Goal: Information Seeking & Learning: Check status

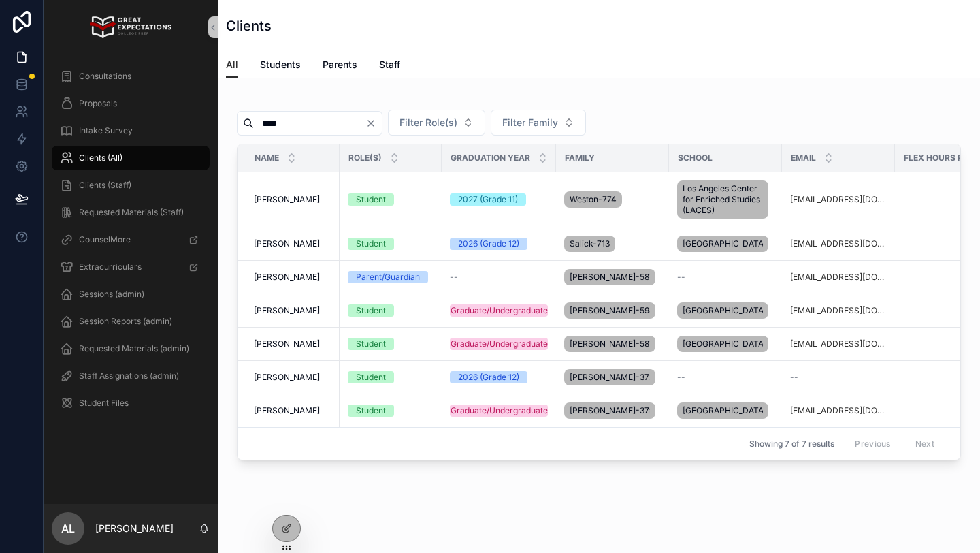
click at [270, 121] on input "****" at bounding box center [310, 123] width 112 height 19
type input "*****"
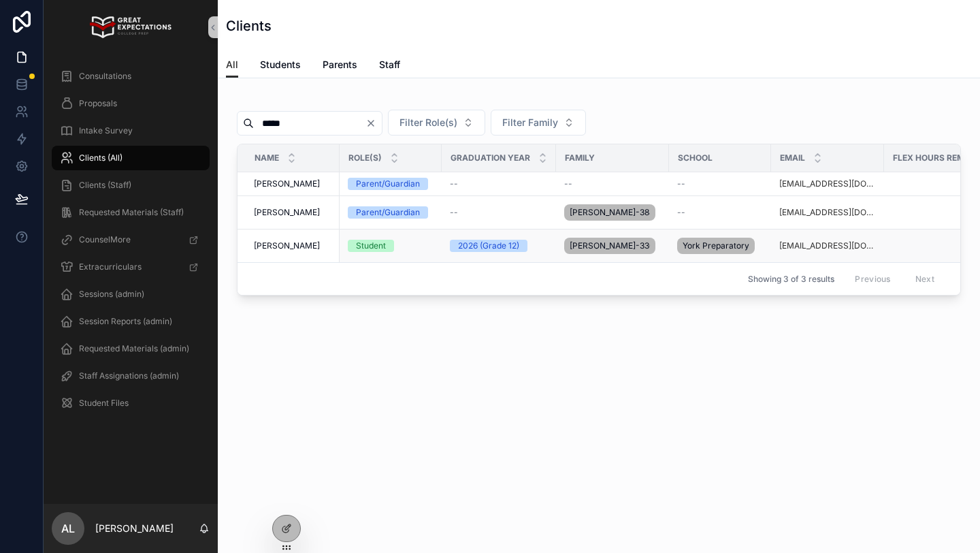
click at [259, 243] on span "[PERSON_NAME]" at bounding box center [287, 245] width 66 height 11
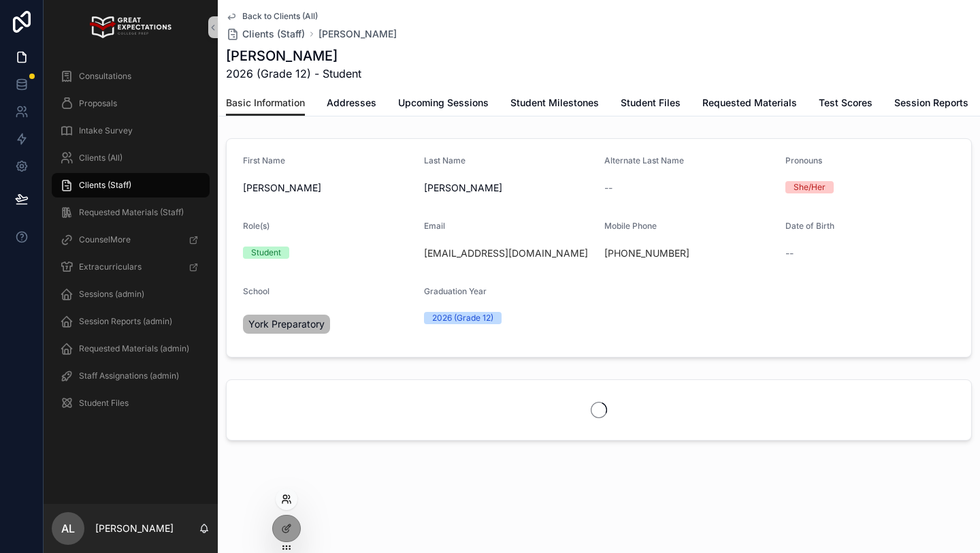
click at [283, 495] on icon at bounding box center [286, 498] width 11 height 11
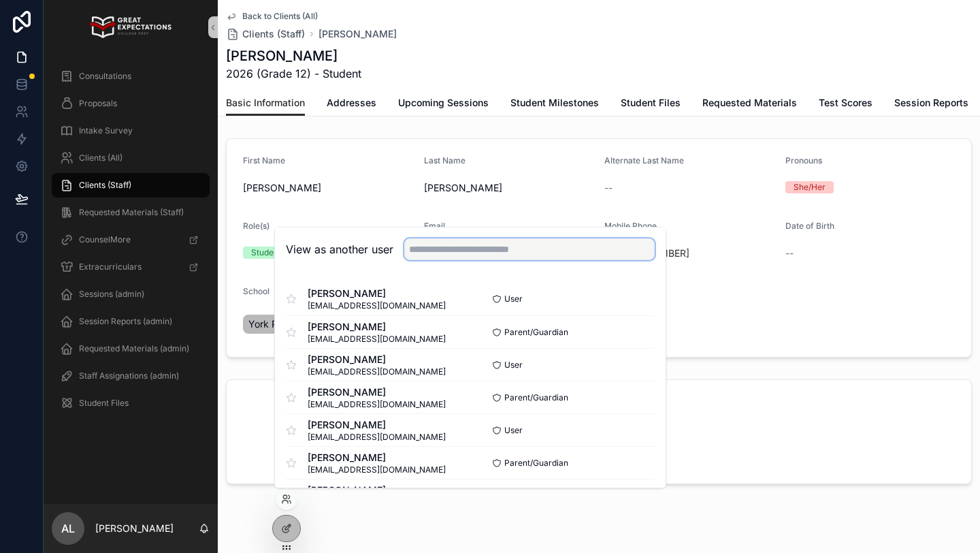
click at [428, 253] on input "text" at bounding box center [529, 249] width 250 height 22
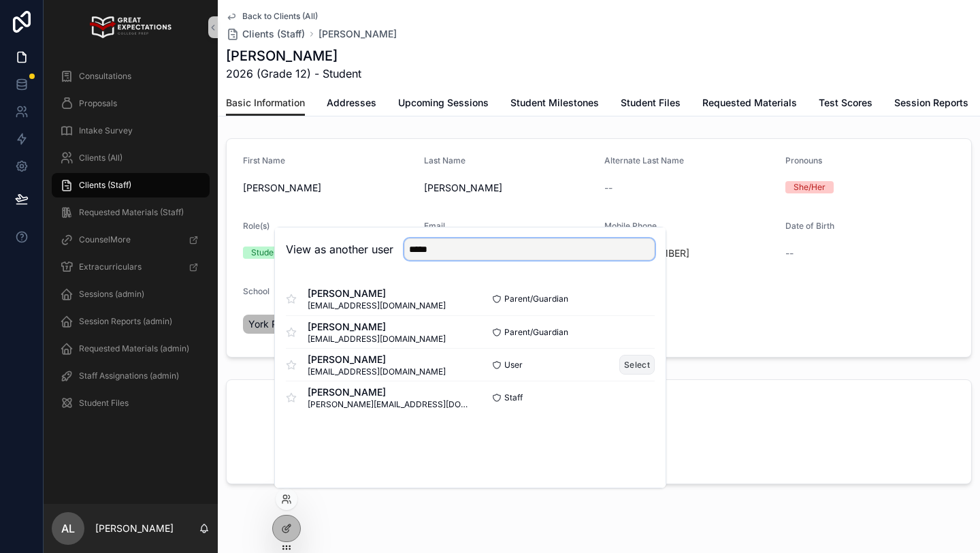
type input "*****"
click at [627, 367] on button "Select" at bounding box center [636, 365] width 35 height 20
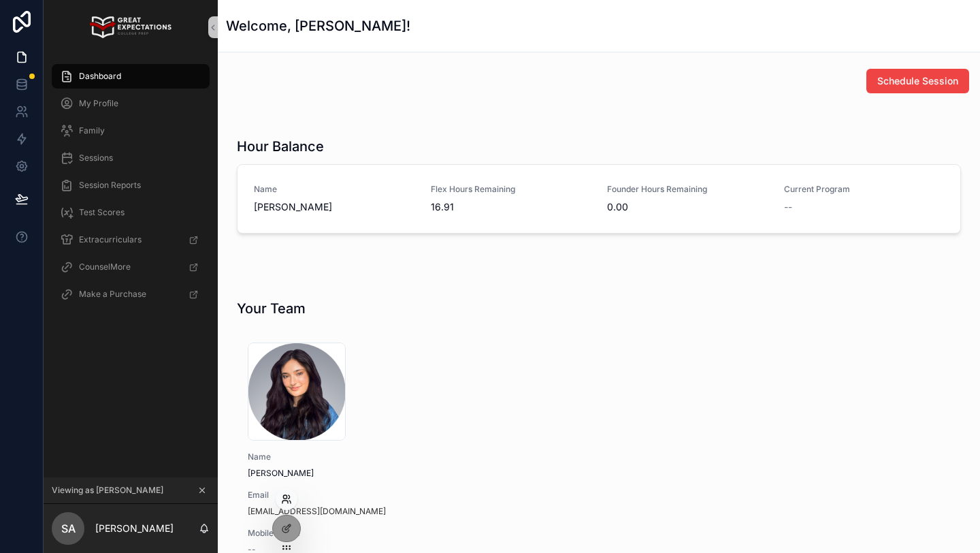
click at [285, 500] on icon at bounding box center [284, 501] width 5 height 3
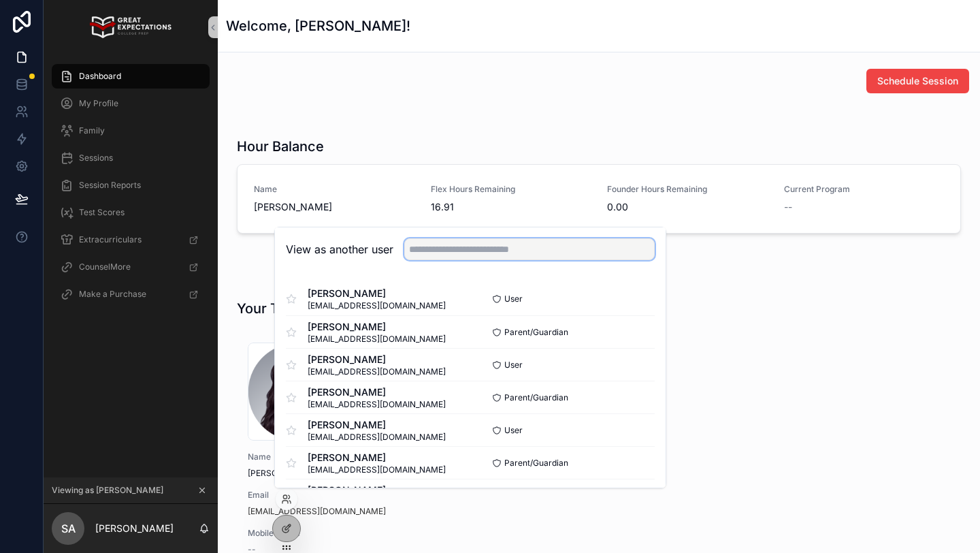
click at [429, 247] on input "text" at bounding box center [529, 249] width 250 height 22
type input "****"
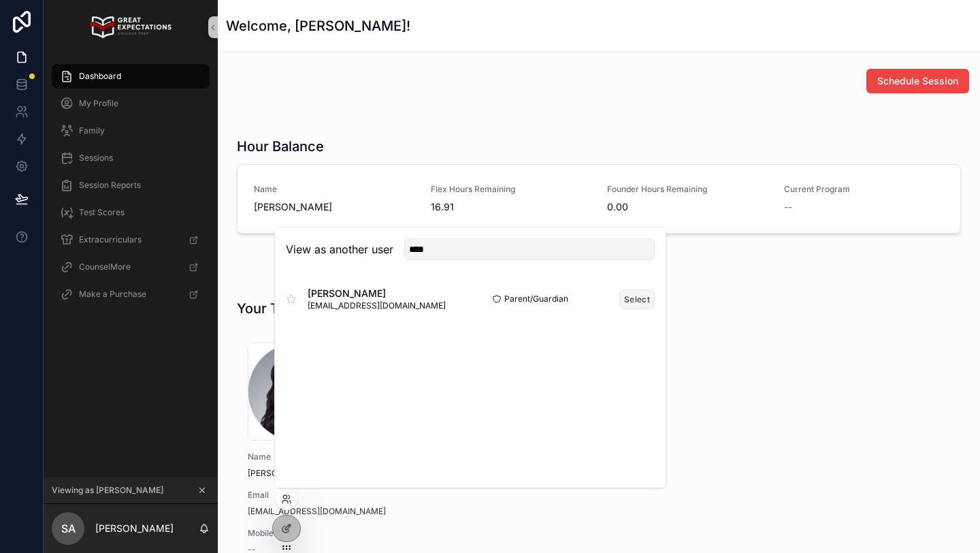
click at [634, 299] on button "Select" at bounding box center [636, 299] width 35 height 20
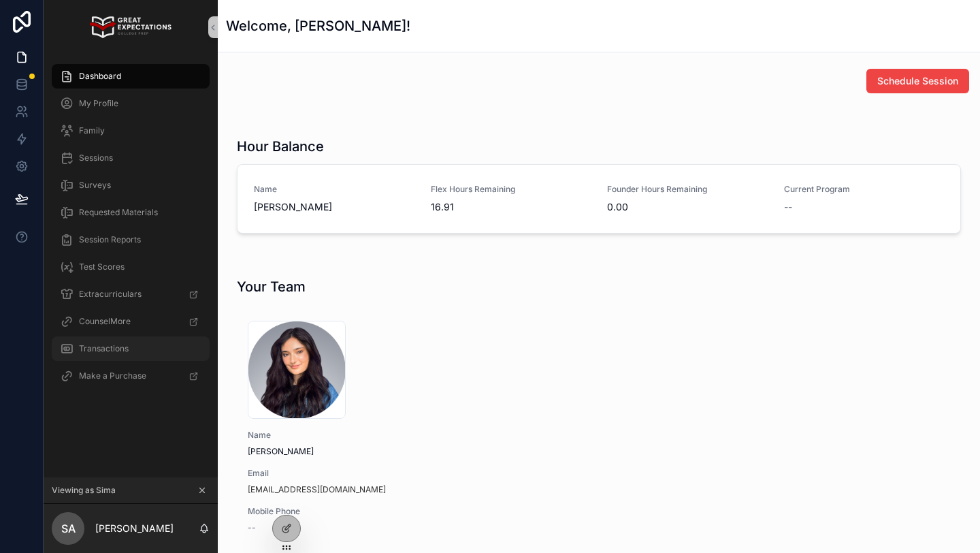
click at [101, 357] on div "Transactions" at bounding box center [131, 349] width 142 height 22
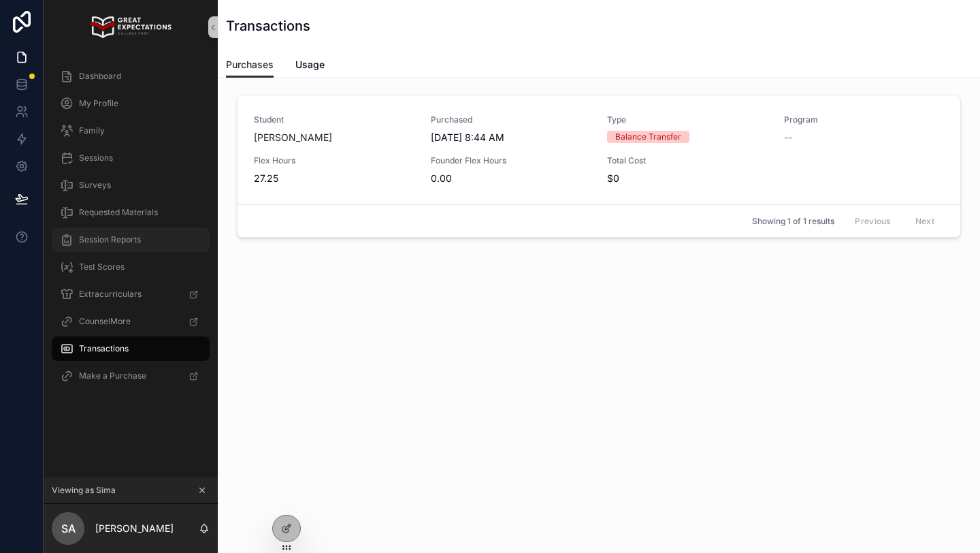
click at [122, 246] on div "Session Reports" at bounding box center [131, 240] width 142 height 22
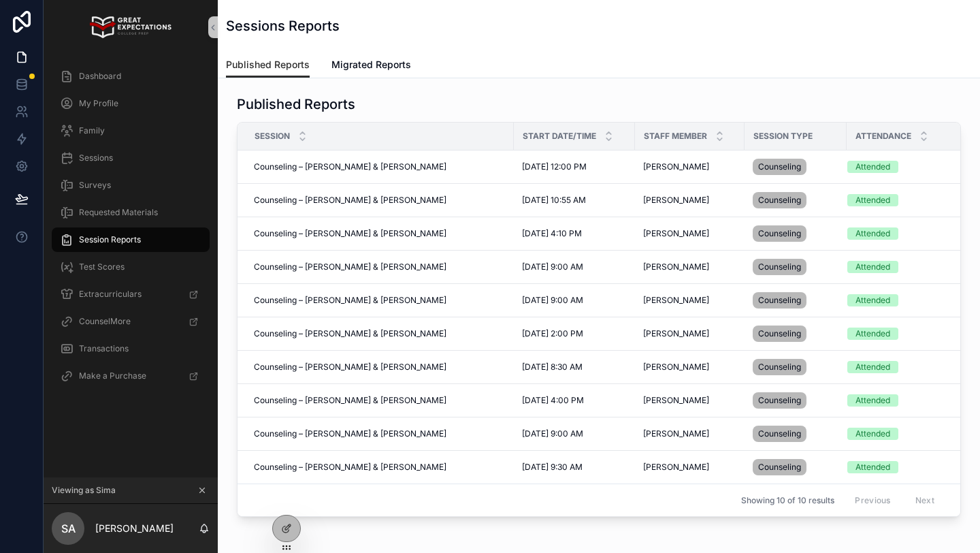
click at [201, 487] on icon "scrollable content" at bounding box center [202, 490] width 10 height 10
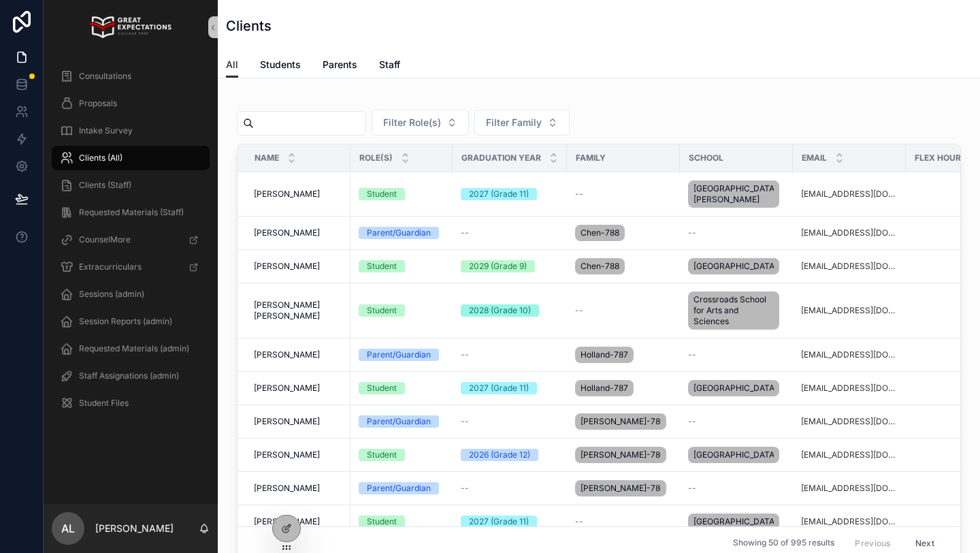
click at [278, 125] on input "scrollable content" at bounding box center [310, 123] width 112 height 19
type input "*****"
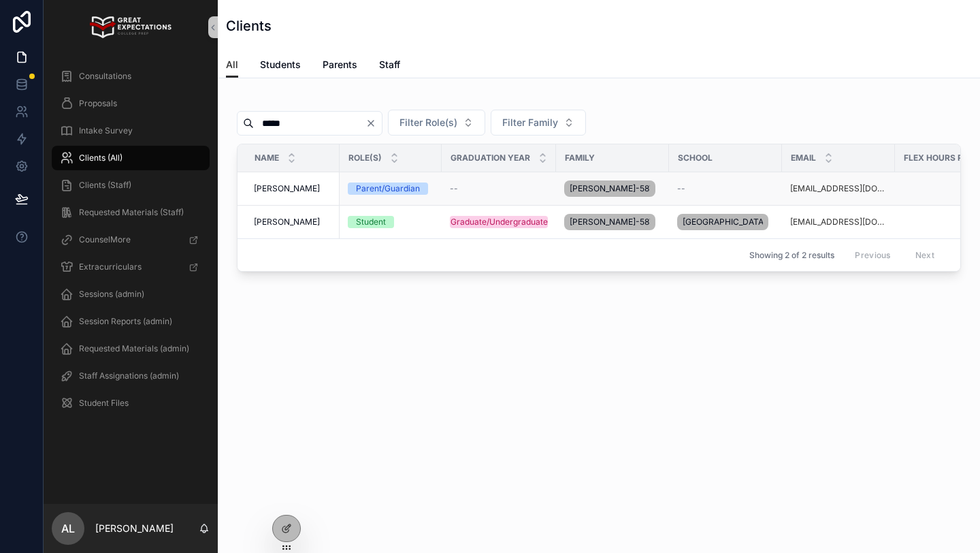
click at [285, 191] on span "[PERSON_NAME]" at bounding box center [287, 188] width 66 height 11
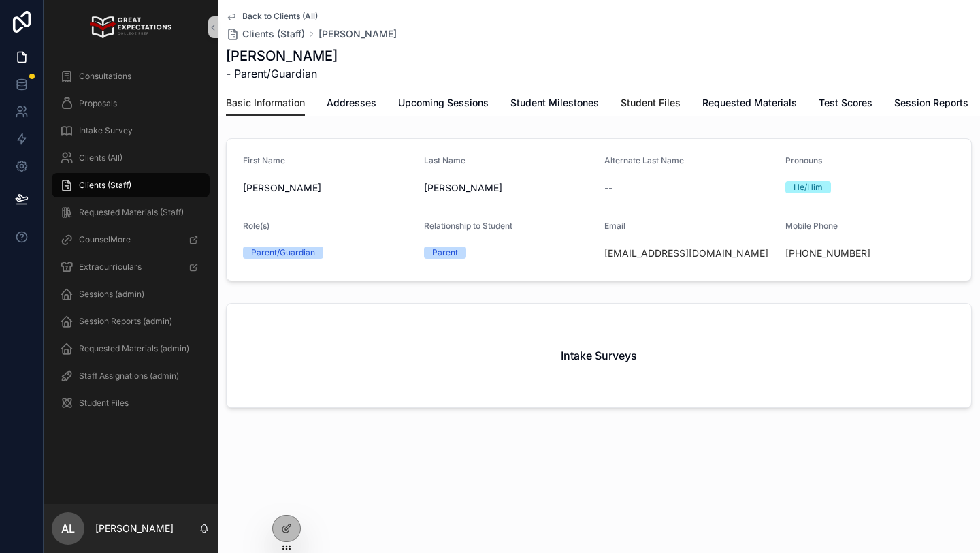
click at [643, 101] on span "Student Files" at bounding box center [651, 103] width 60 height 14
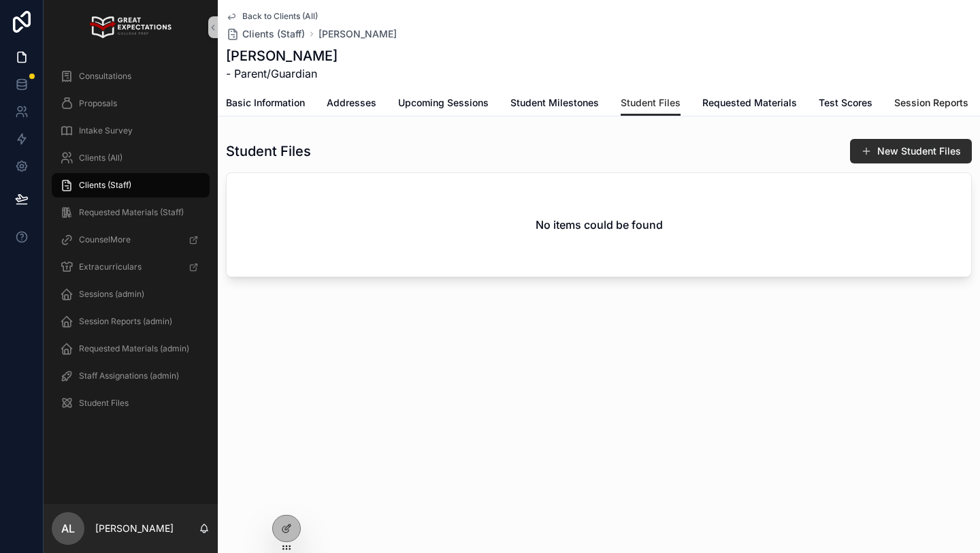
click at [914, 112] on link "Session Reports" at bounding box center [931, 104] width 74 height 27
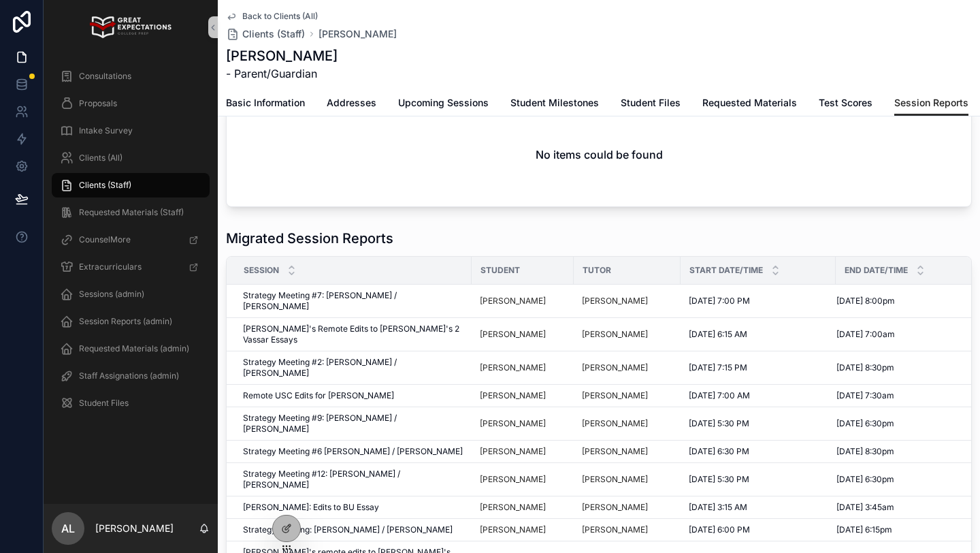
scroll to position [74, 0]
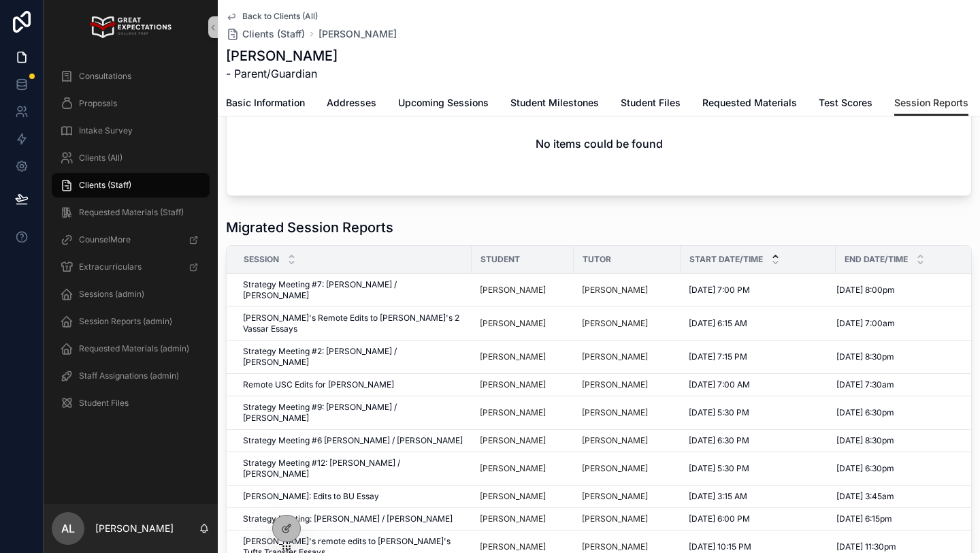
click at [771, 254] on icon "scrollable content" at bounding box center [775, 256] width 9 height 9
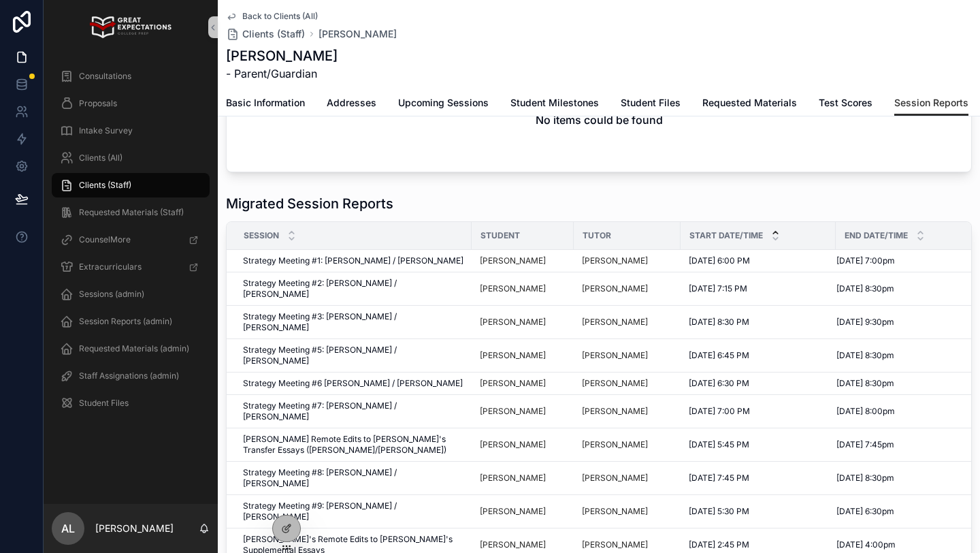
scroll to position [116, 0]
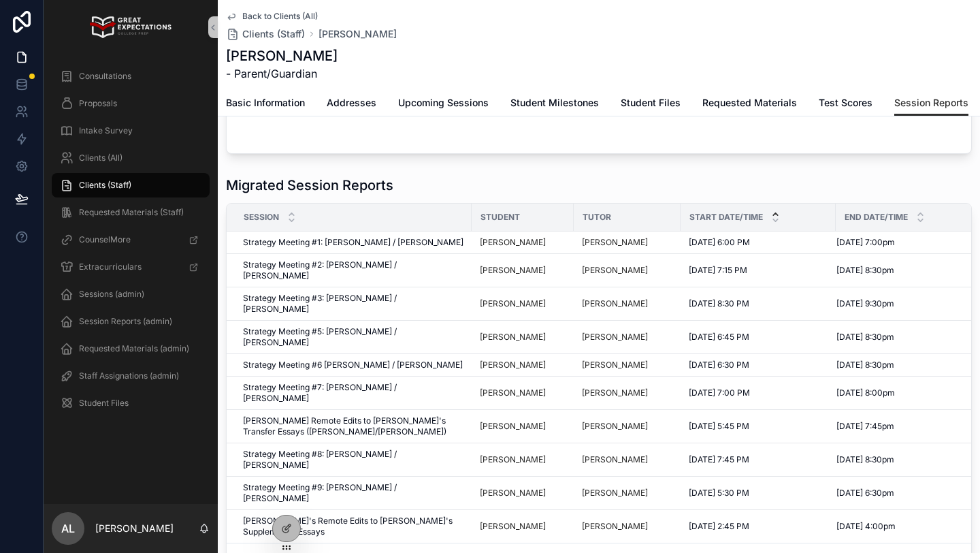
click at [934, 548] on button "Next" at bounding box center [936, 558] width 38 height 21
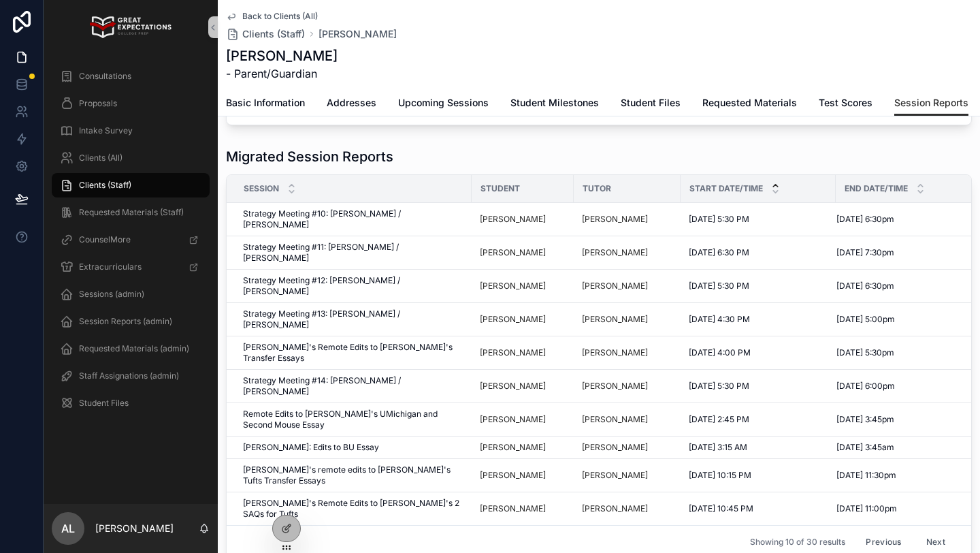
scroll to position [150, 0]
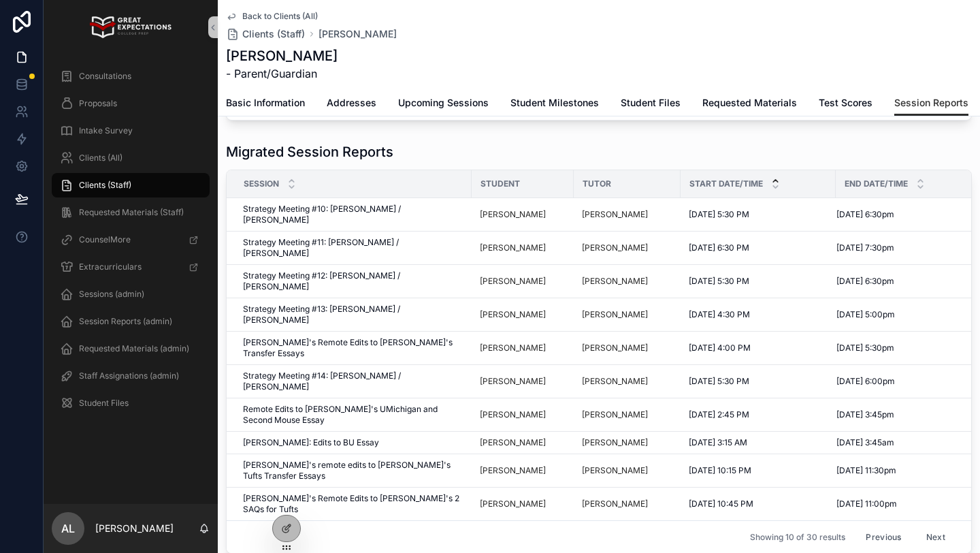
click at [934, 526] on button "Next" at bounding box center [936, 536] width 38 height 21
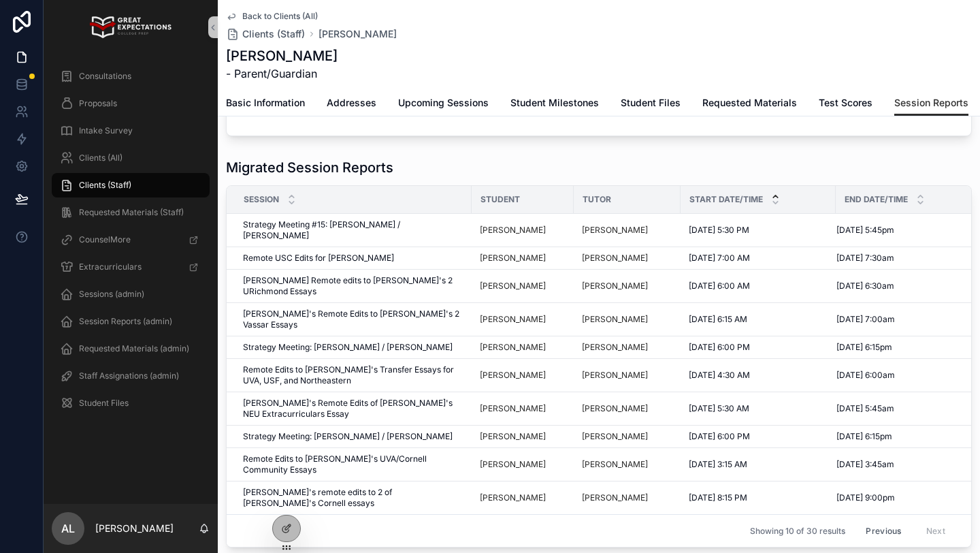
scroll to position [150, 0]
